Goal: Transaction & Acquisition: Obtain resource

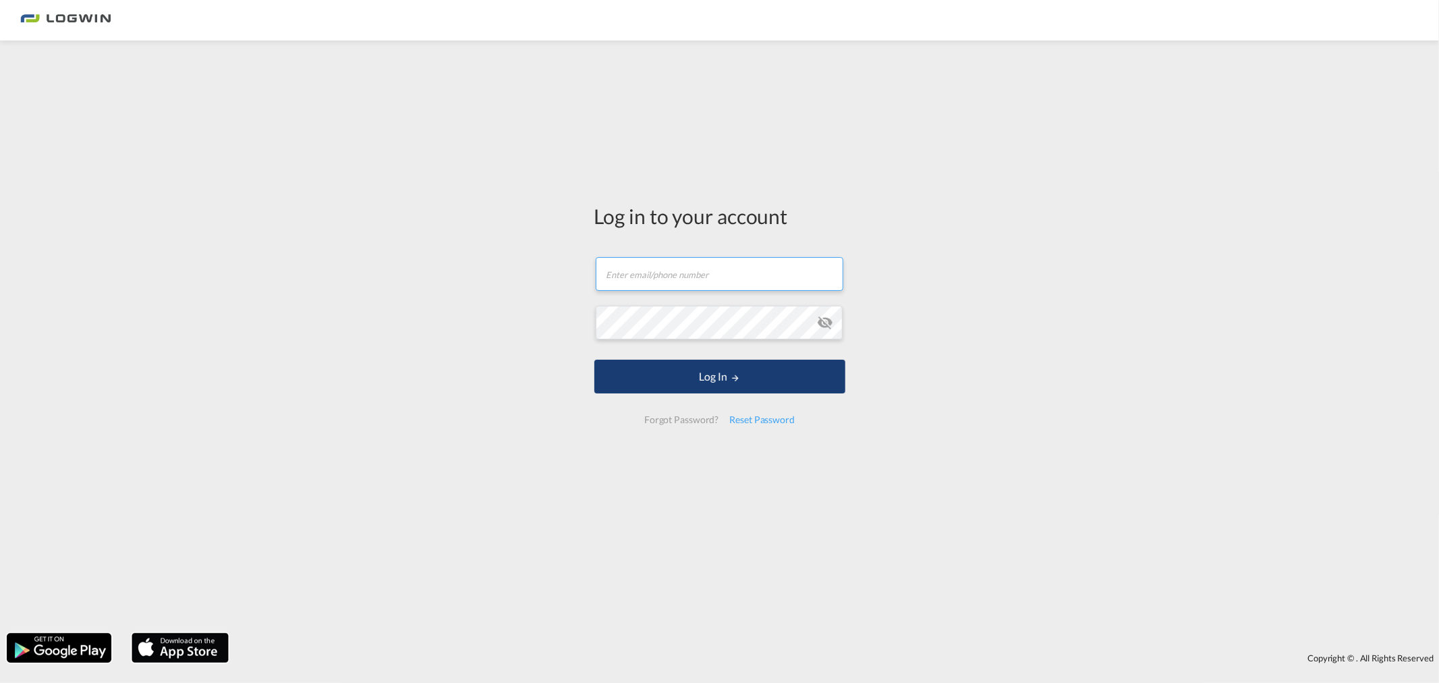
type input "[PERSON_NAME][EMAIL_ADDRESS][DOMAIN_NAME]"
click at [720, 380] on button "Log In" at bounding box center [719, 377] width 251 height 34
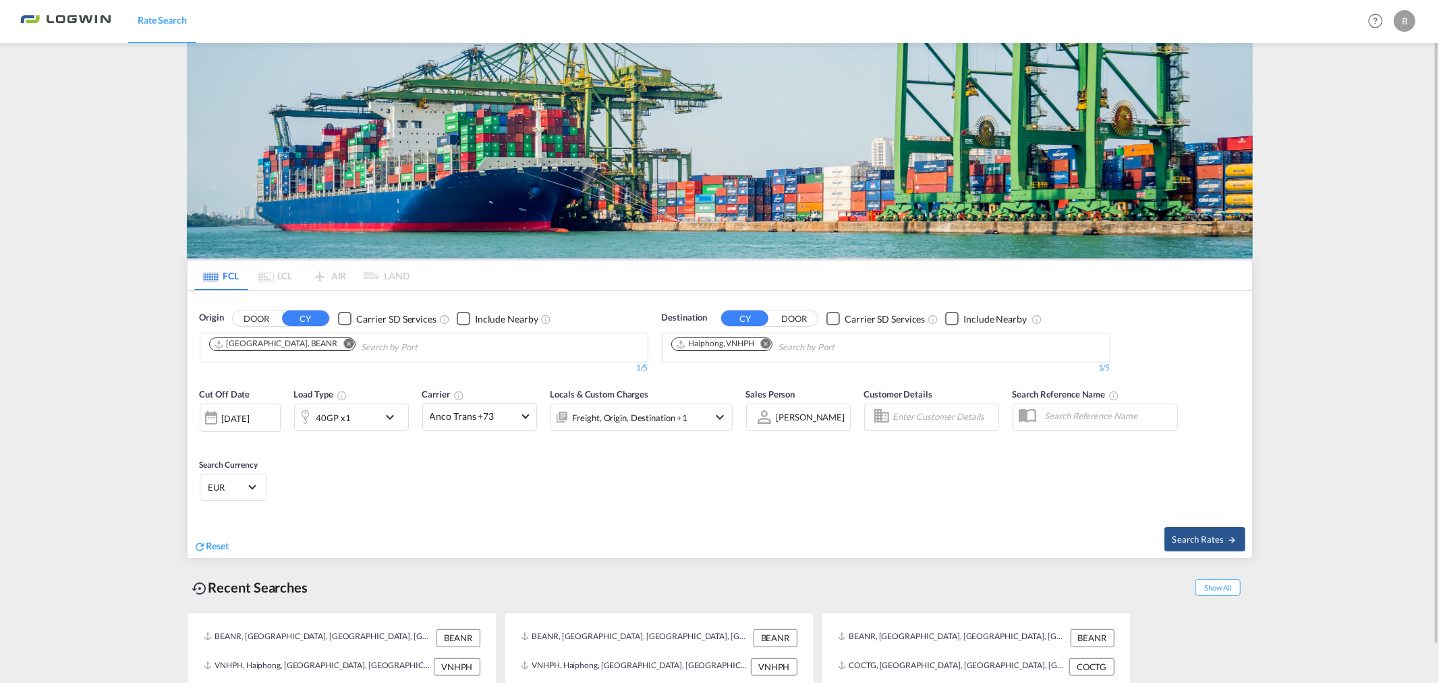
click at [343, 345] on md-icon "Remove" at bounding box center [348, 344] width 10 height 10
click at [299, 347] on input "Chips input." at bounding box center [273, 348] width 128 height 22
type input "[GEOGRAPHIC_DATA]"
click at [256, 372] on div "Nanjing Pt China CNNJG" at bounding box center [313, 379] width 256 height 40
click at [767, 345] on md-icon "Remove" at bounding box center [765, 344] width 10 height 10
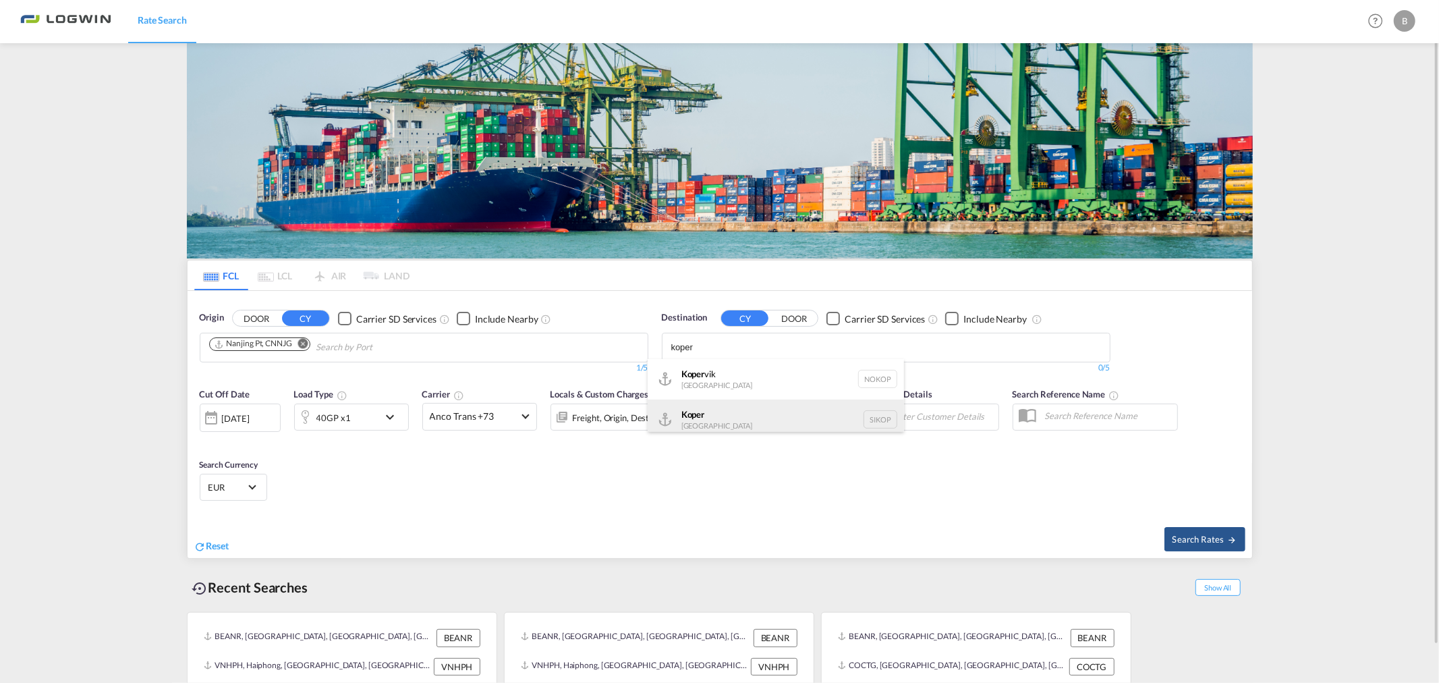
type input "koper"
click at [710, 416] on div "Koper [GEOGRAPHIC_DATA] SIKOP" at bounding box center [776, 419] width 256 height 40
click at [1193, 536] on span "Search Rates" at bounding box center [1204, 539] width 65 height 11
type input "CNNJG to SIKOP / [DATE]"
